Goal: Information Seeking & Learning: Learn about a topic

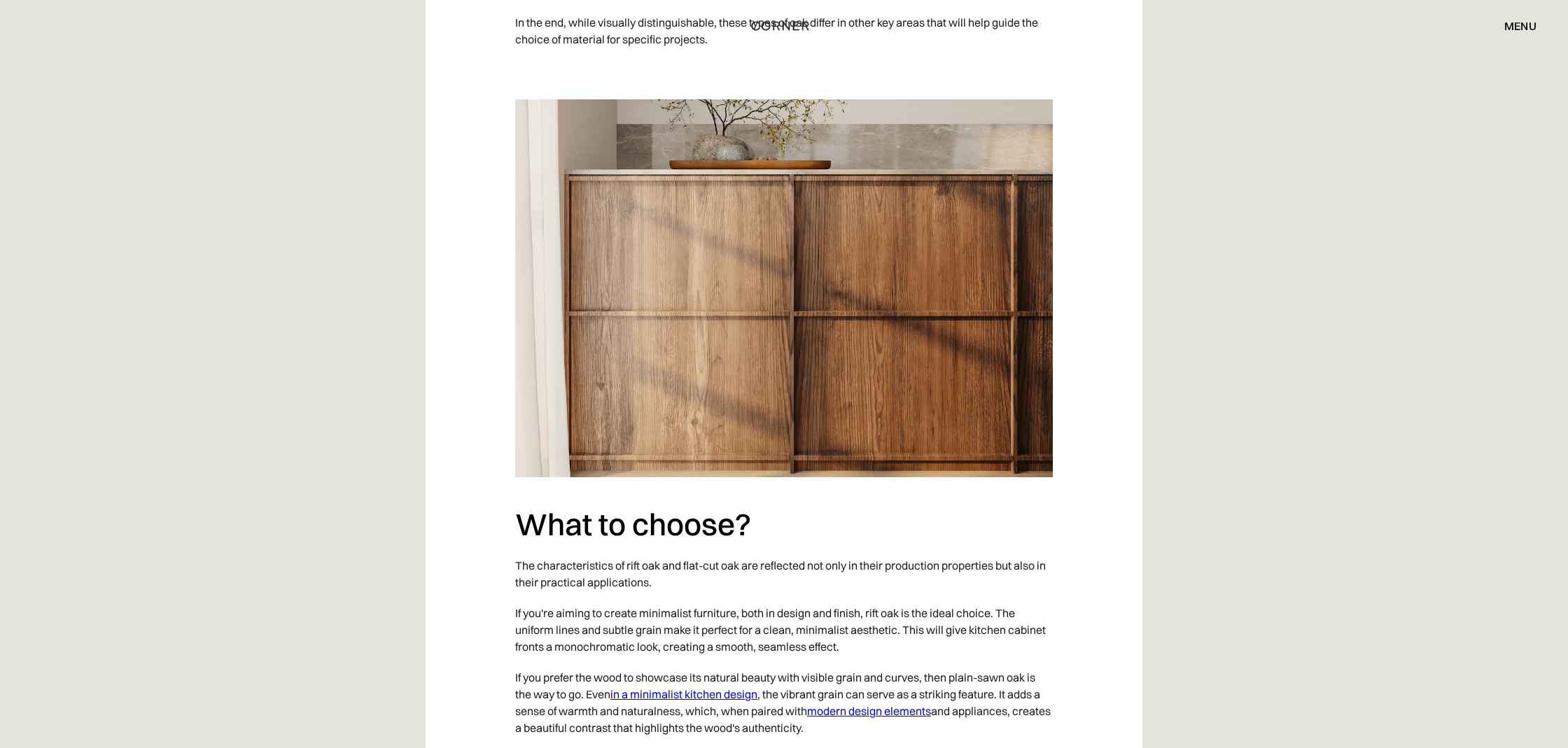
scroll to position [3924, 0]
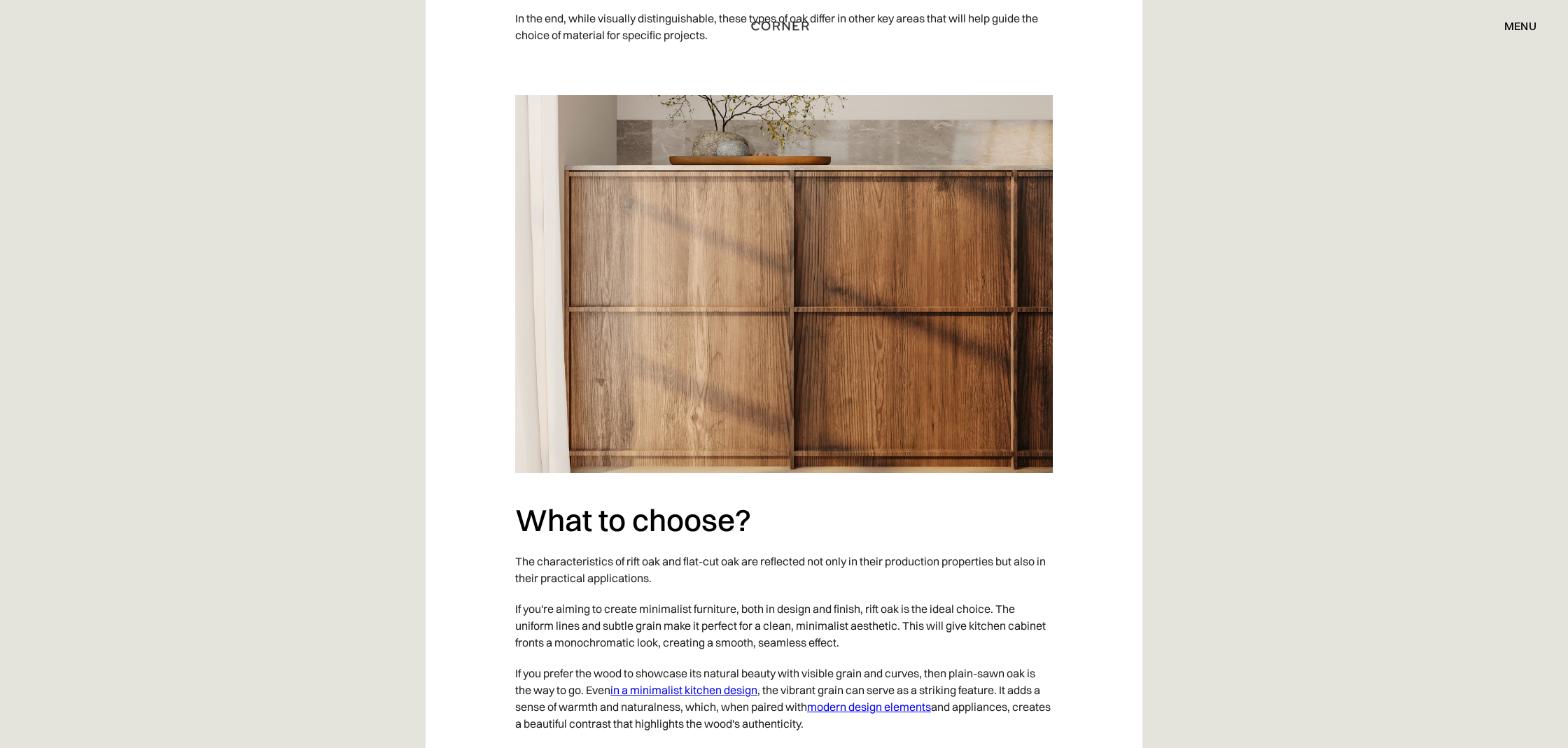
click at [864, 700] on link "modern design elements" at bounding box center [869, 707] width 124 height 14
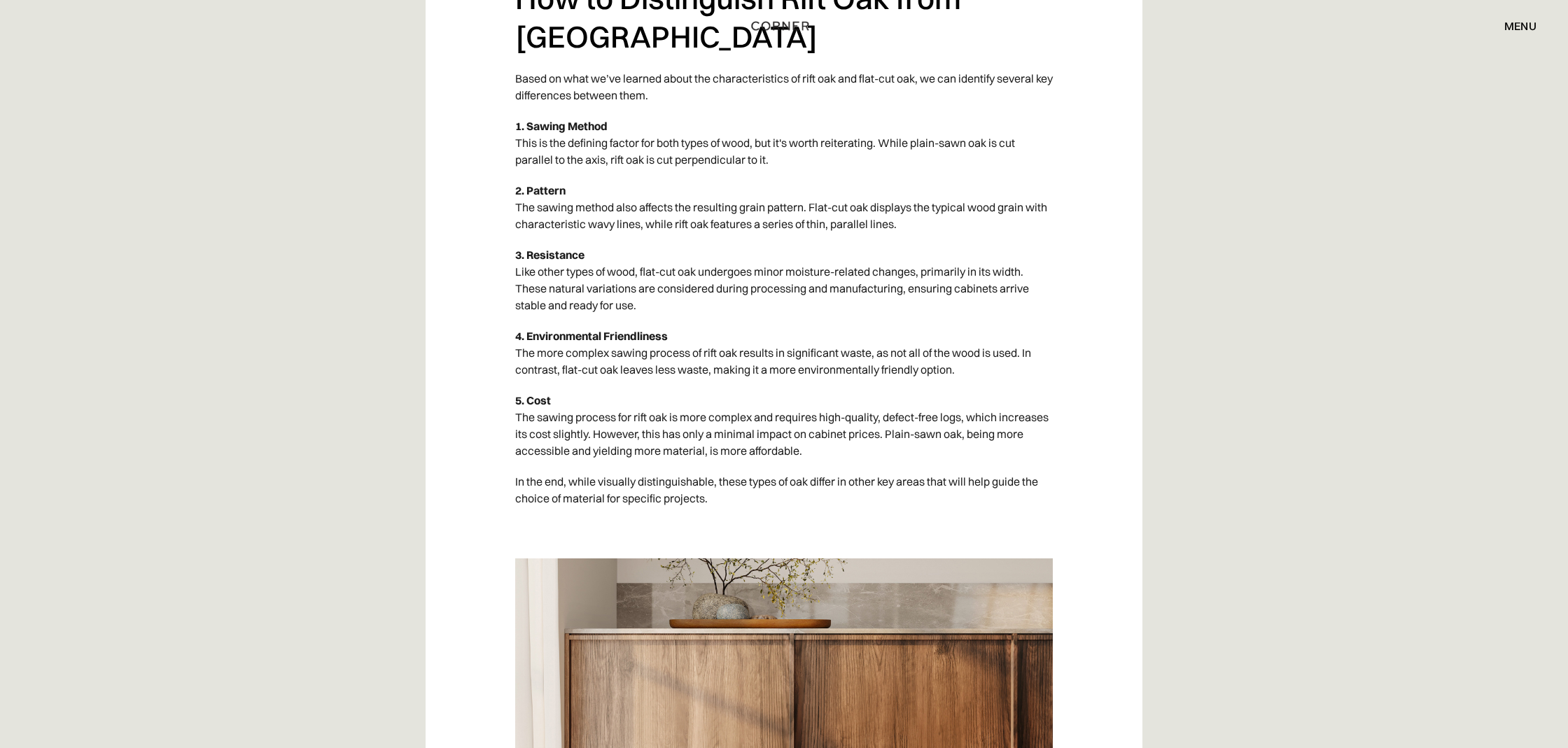
scroll to position [3435, 0]
